Goal: Task Accomplishment & Management: Manage account settings

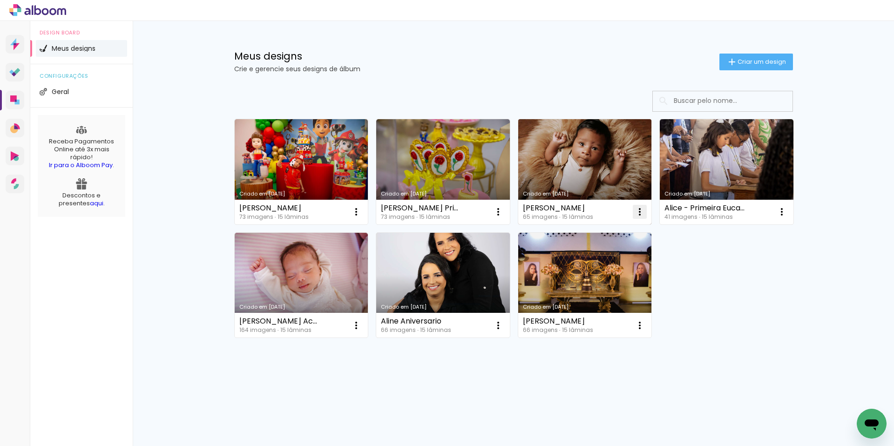
click at [642, 214] on iron-icon at bounding box center [639, 211] width 11 height 11
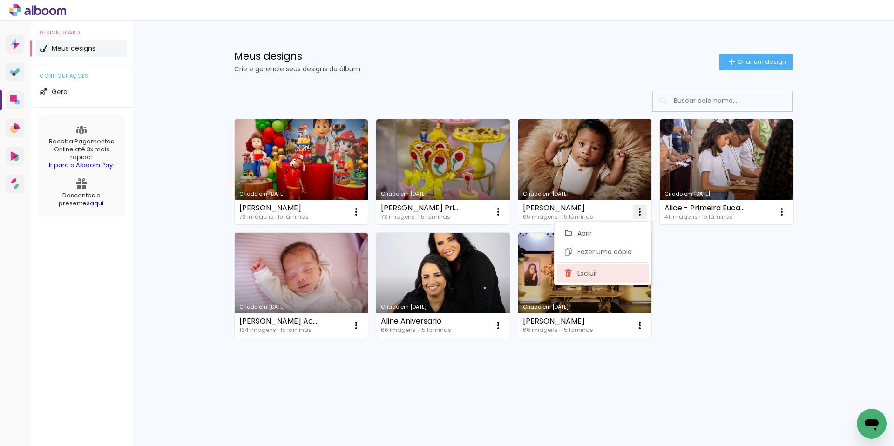
click at [613, 274] on paper-item "Excluir" at bounding box center [603, 273] width 92 height 19
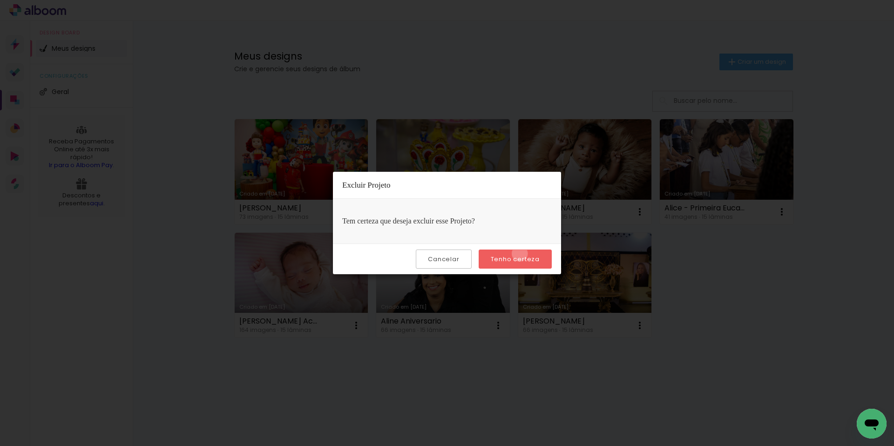
click at [521, 254] on paper-button "Tenho certeza" at bounding box center [515, 259] width 73 height 19
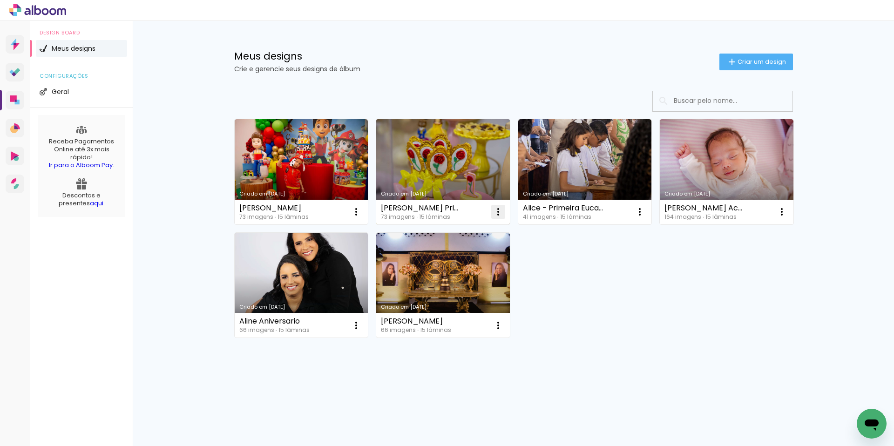
click at [497, 210] on iron-icon at bounding box center [498, 211] width 11 height 11
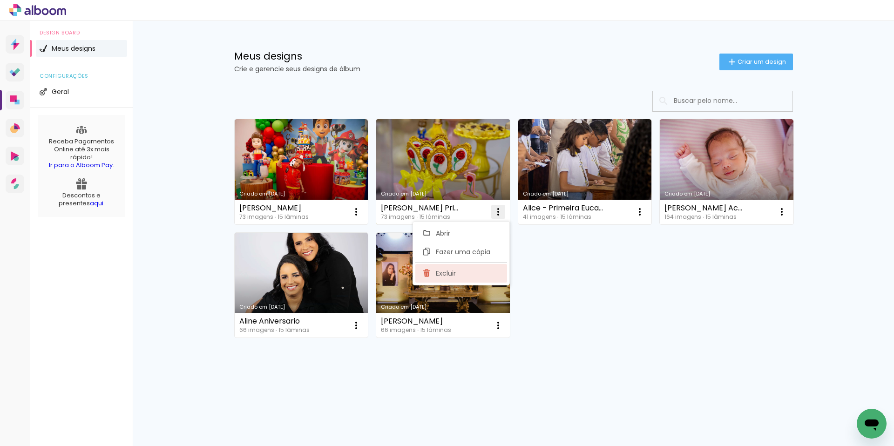
click at [459, 270] on paper-item "Excluir" at bounding box center [461, 273] width 92 height 19
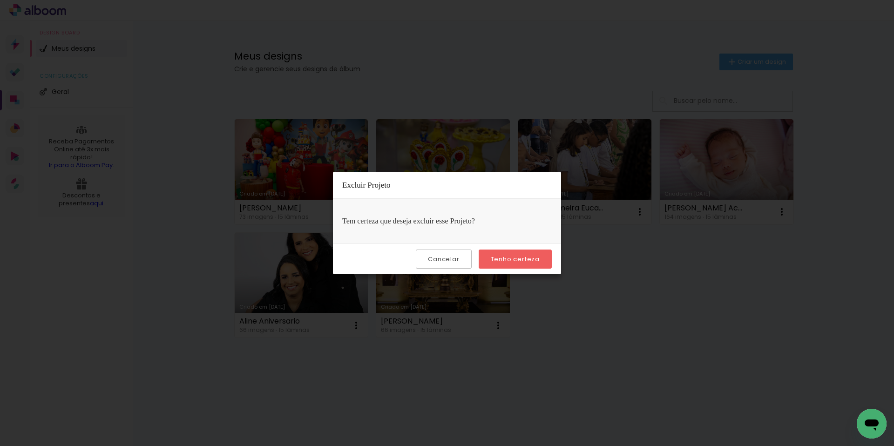
click at [507, 251] on paper-button "Tenho certeza" at bounding box center [515, 259] width 73 height 19
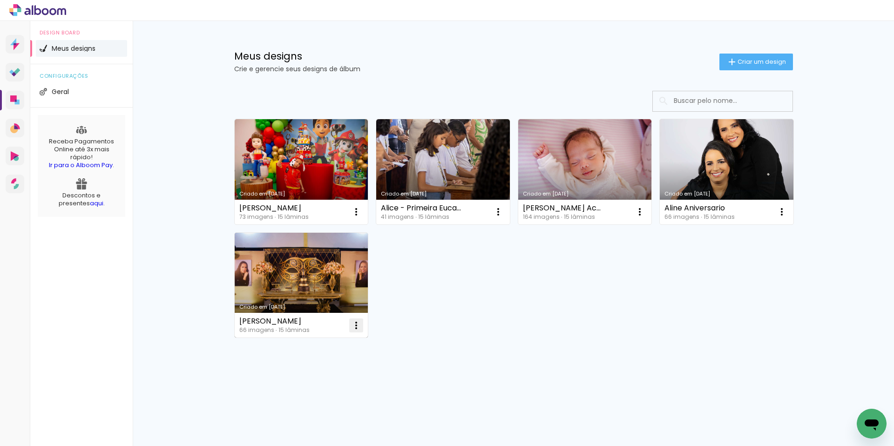
click at [356, 327] on iron-icon at bounding box center [356, 325] width 11 height 11
click at [333, 385] on paper-item "Excluir" at bounding box center [319, 387] width 92 height 19
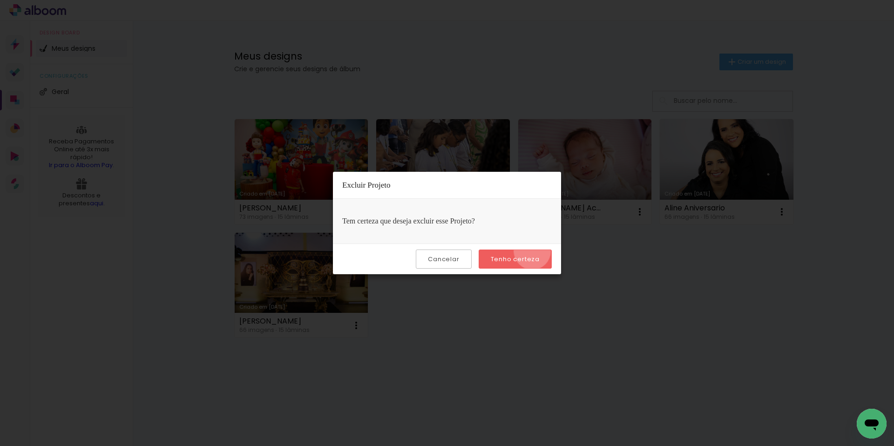
click at [534, 251] on paper-button "Tenho certeza" at bounding box center [515, 259] width 73 height 19
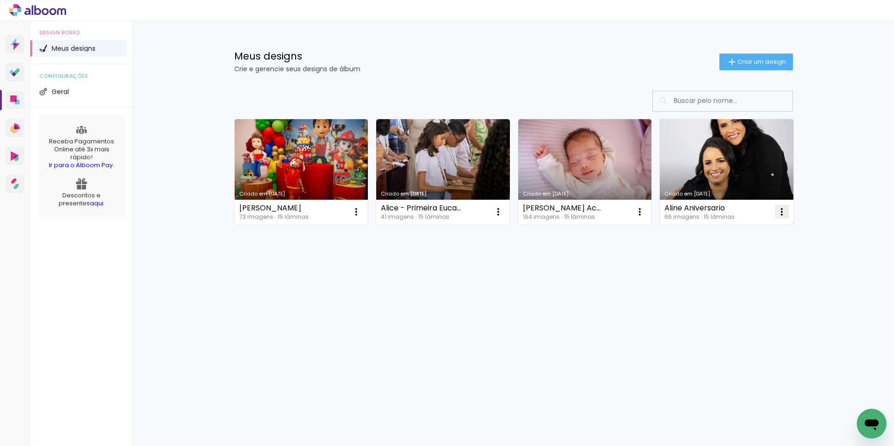
click at [779, 213] on iron-icon at bounding box center [781, 211] width 11 height 11
click at [731, 272] on span "Excluir" at bounding box center [730, 273] width 20 height 7
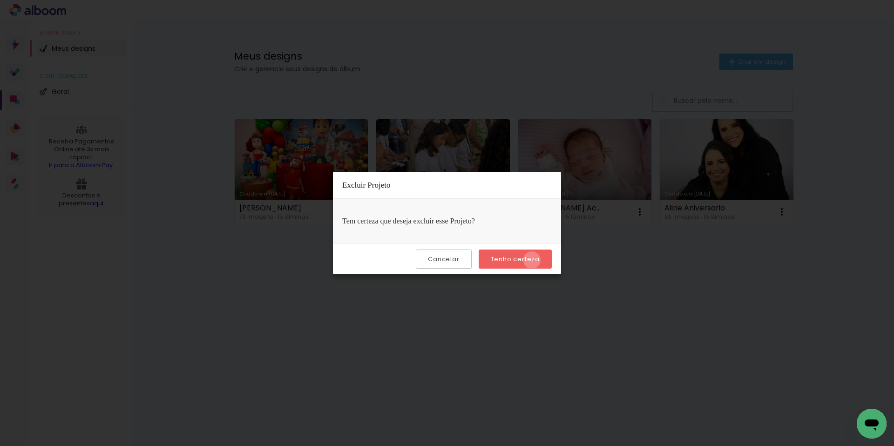
click at [0, 0] on slot "Tenho certeza" at bounding box center [0, 0] width 0 height 0
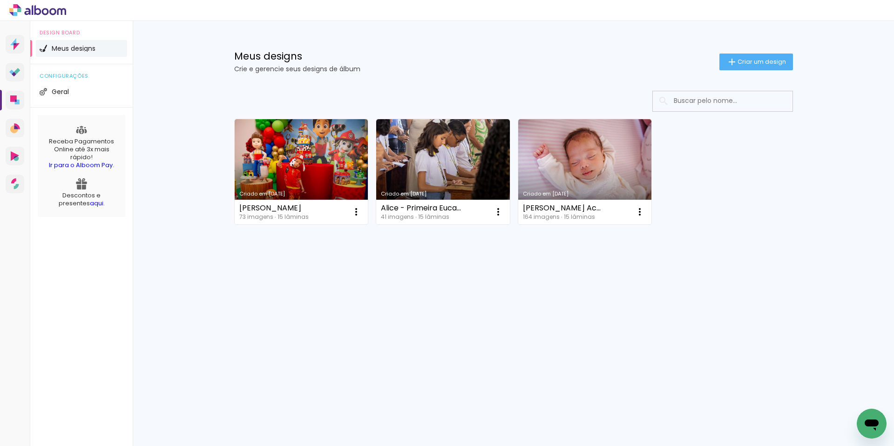
click at [527, 260] on div "Criado em [DATE] [PERSON_NAME] 73 imagens ∙ 15 lâminas Abrir Fazer uma cópia Ex…" at bounding box center [513, 196] width 605 height 230
click at [10, 129] on icon at bounding box center [14, 129] width 8 height 8
click at [11, 163] on link "Alboom AR Realidade Aumentada" at bounding box center [15, 156] width 19 height 19
